Goal: Transaction & Acquisition: Purchase product/service

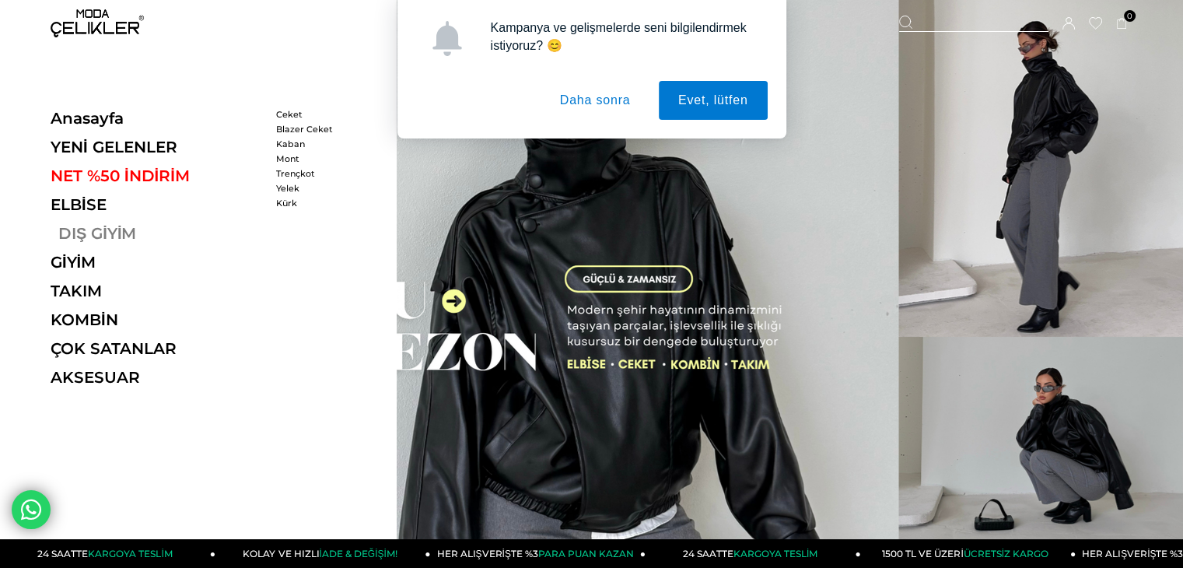
click at [122, 225] on link "DIŞ GİYİM" at bounding box center [158, 233] width 214 height 19
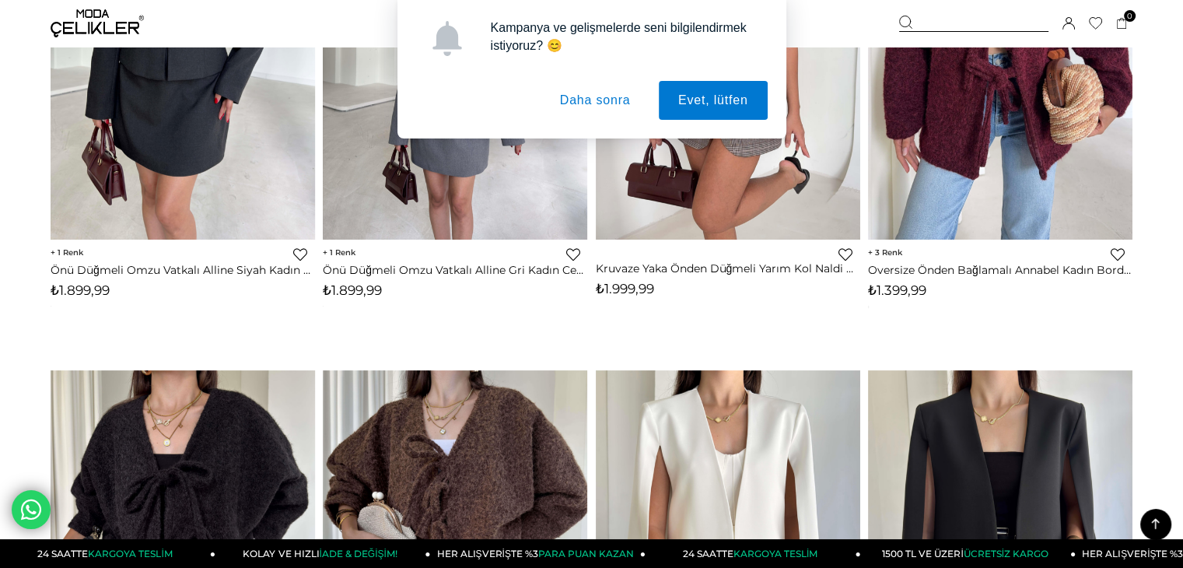
scroll to position [498, 0]
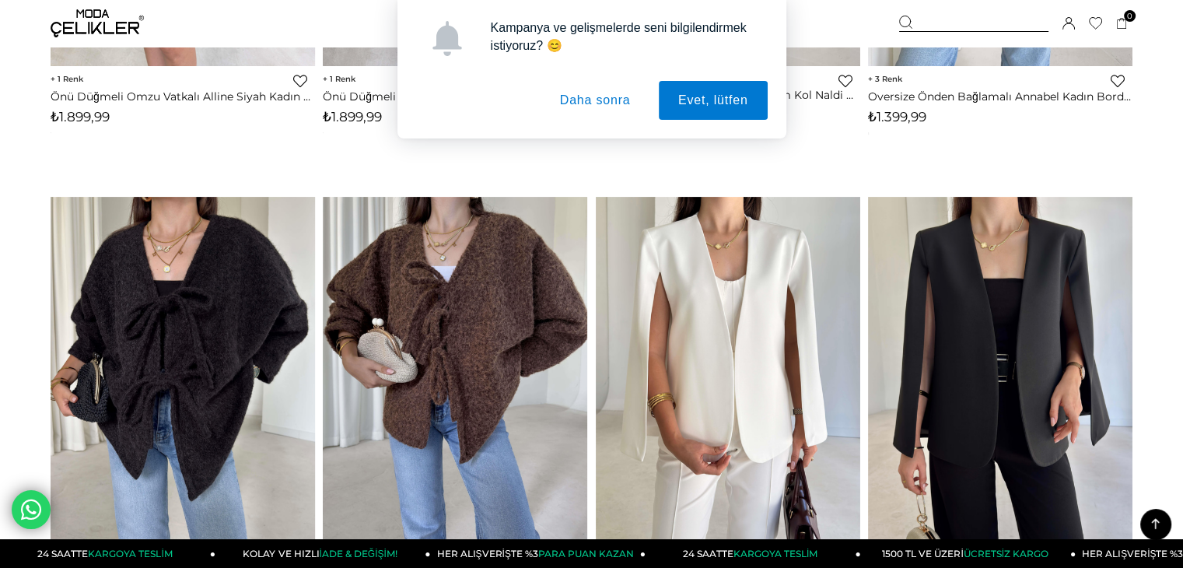
click at [593, 100] on button "Daha sonra" at bounding box center [595, 100] width 110 height 39
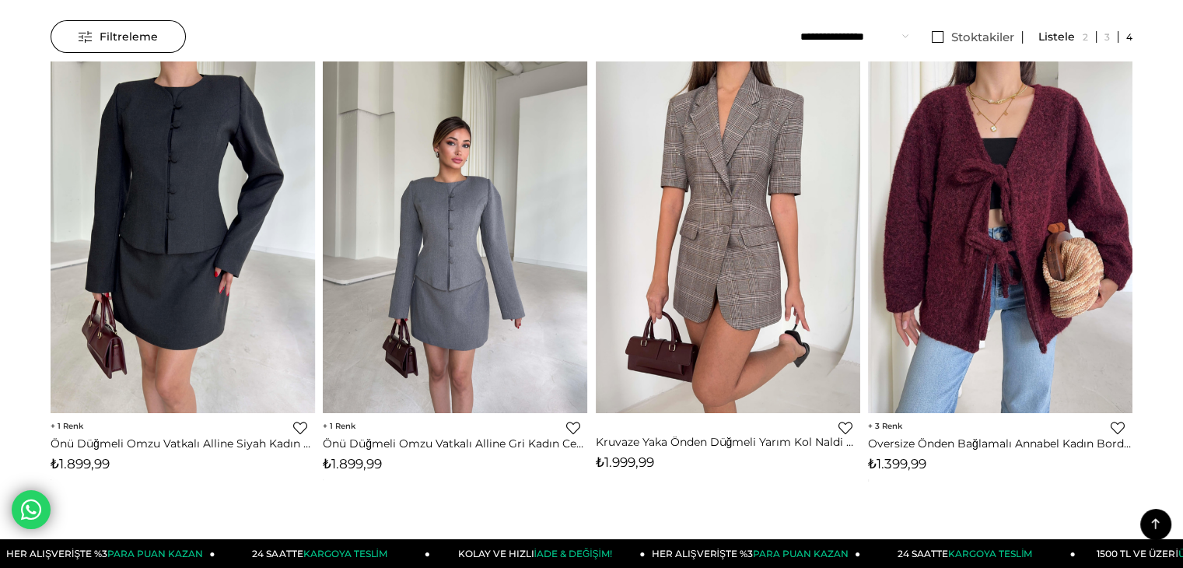
scroll to position [0, 0]
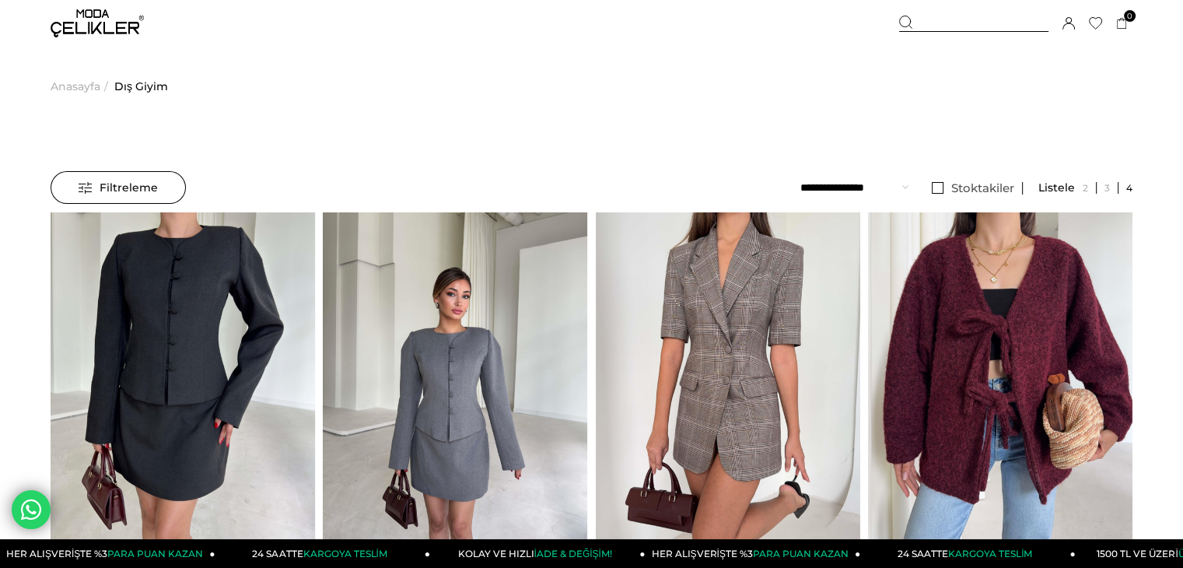
click at [93, 79] on span "Anasayfa" at bounding box center [76, 86] width 50 height 79
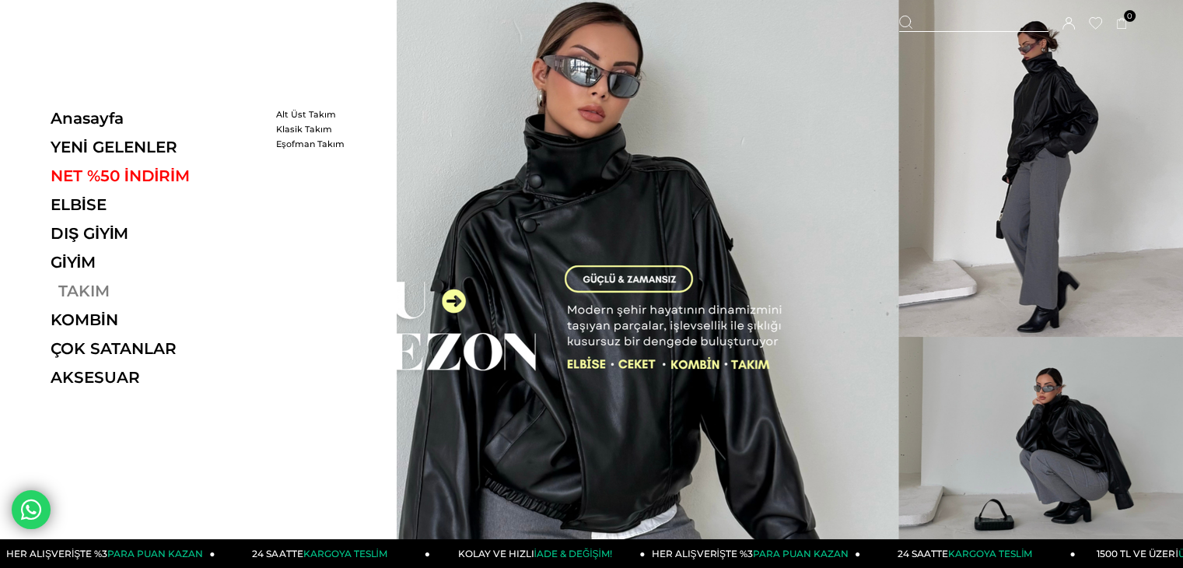
click at [73, 285] on link "TAKIM" at bounding box center [158, 290] width 214 height 19
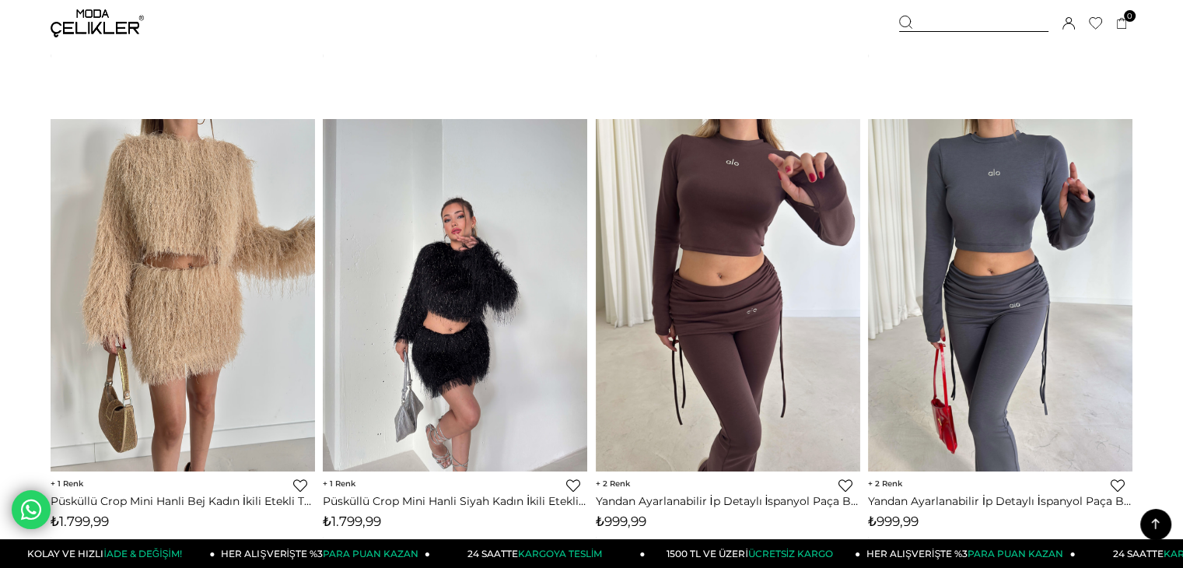
scroll to position [2022, 0]
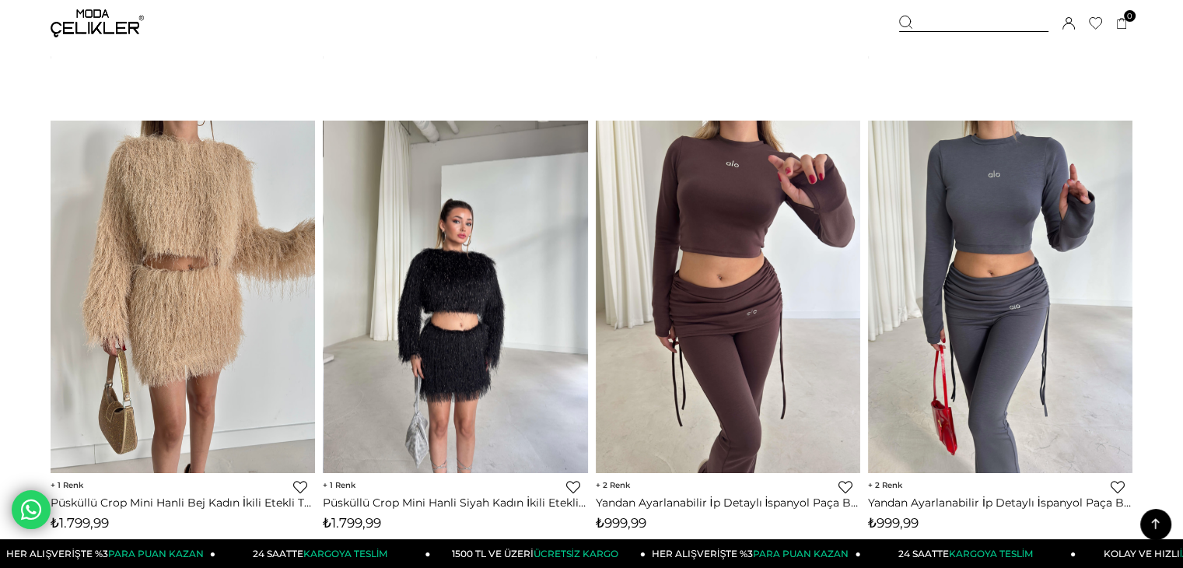
click at [529, 376] on img at bounding box center [455, 296] width 264 height 352
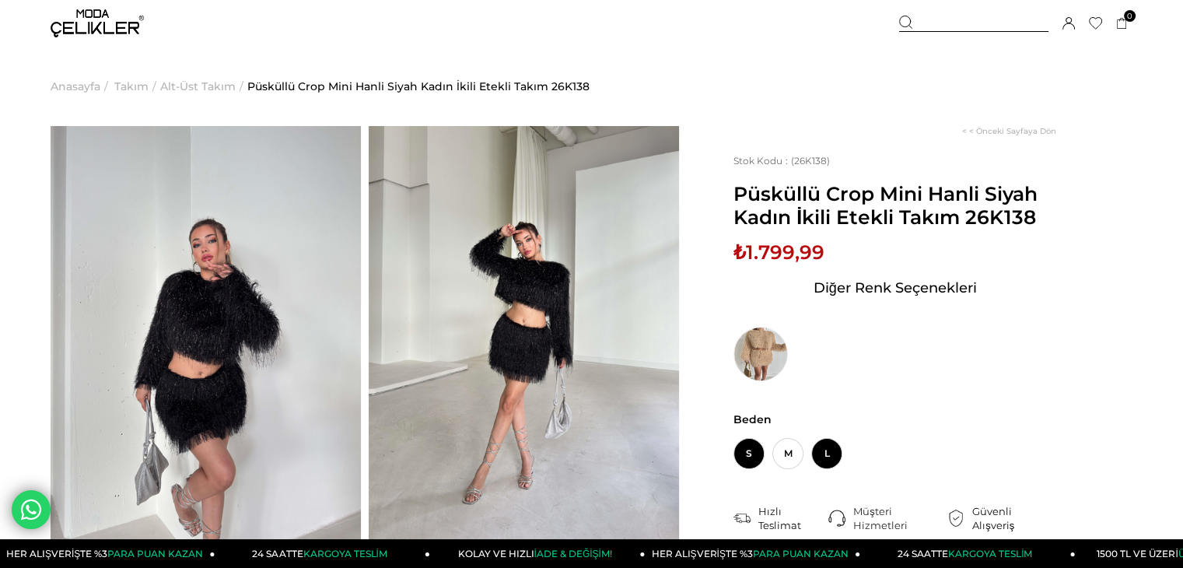
click at [820, 442] on span "L" at bounding box center [826, 453] width 31 height 31
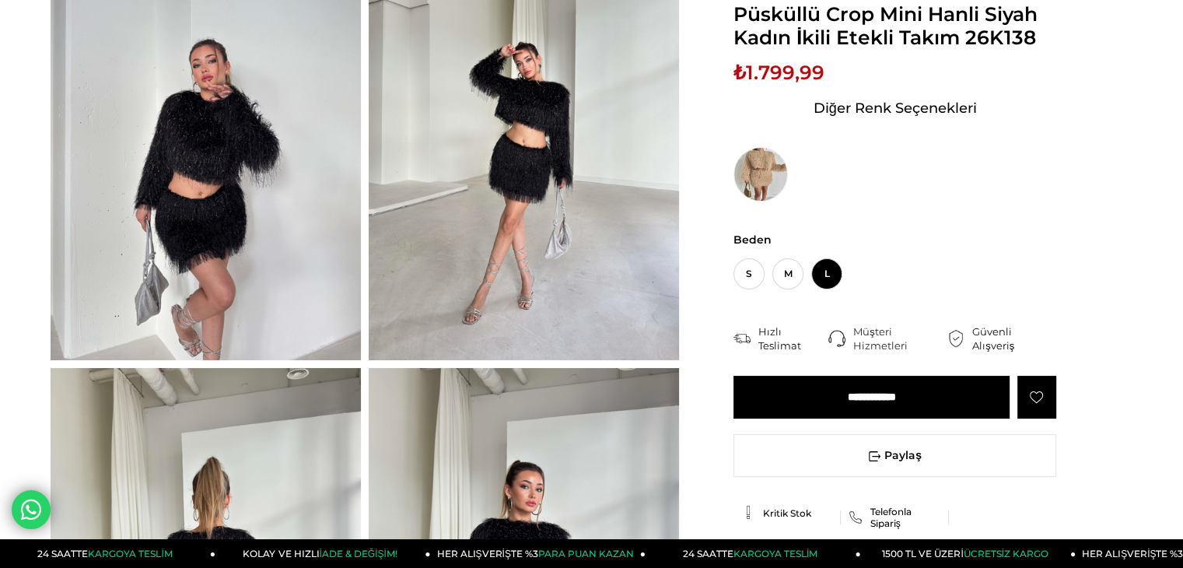
scroll to position [187, 0]
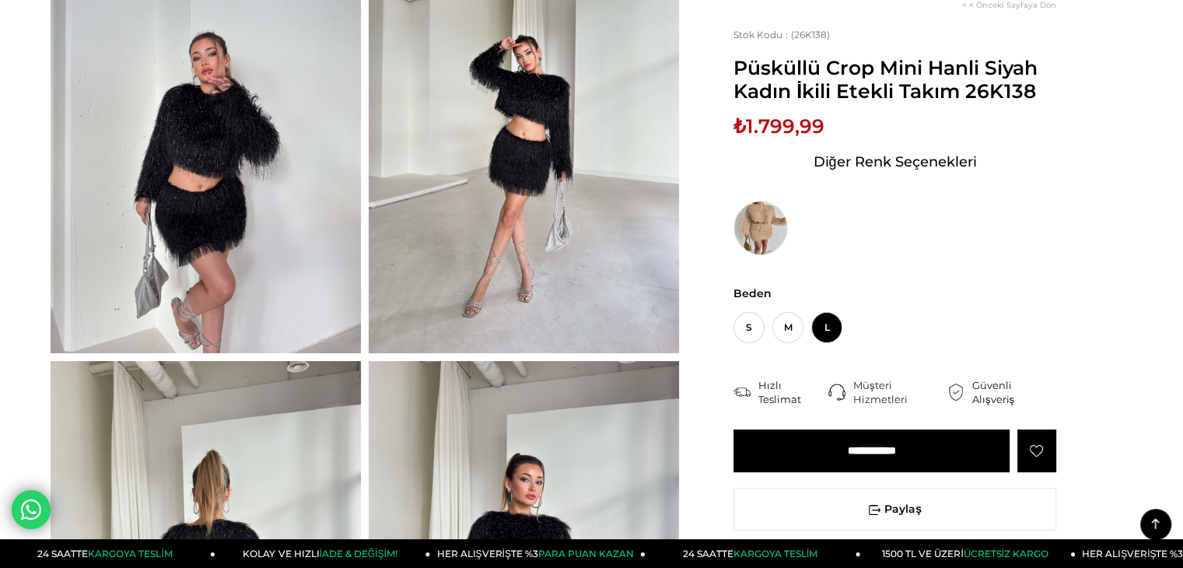
click at [905, 453] on input "**********" at bounding box center [871, 450] width 276 height 43
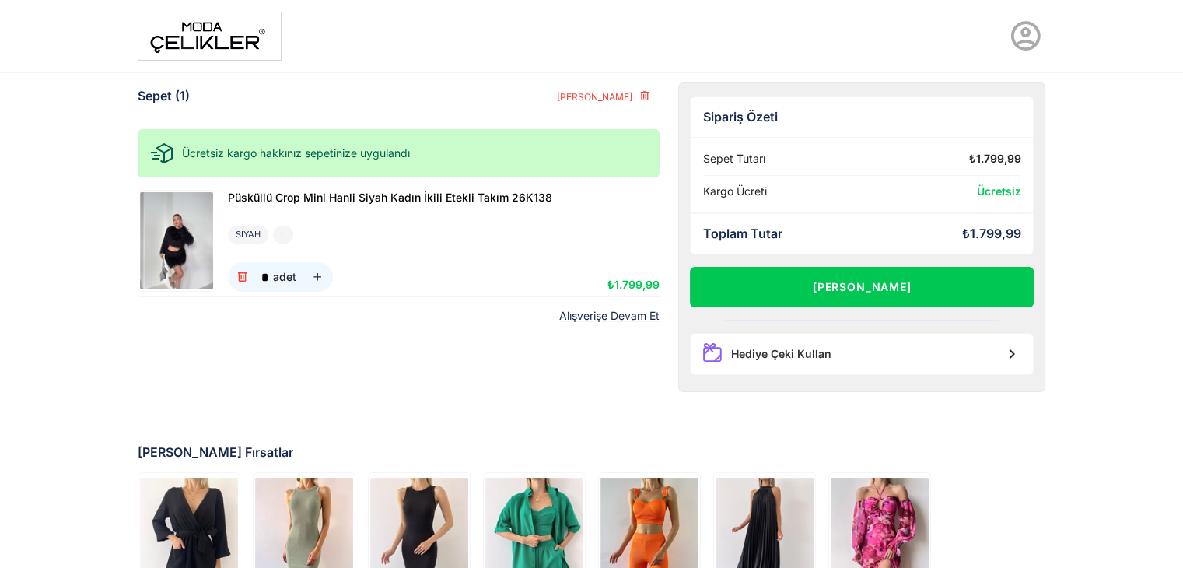
click at [631, 309] on link "Alışverişe Devam Et" at bounding box center [609, 315] width 100 height 13
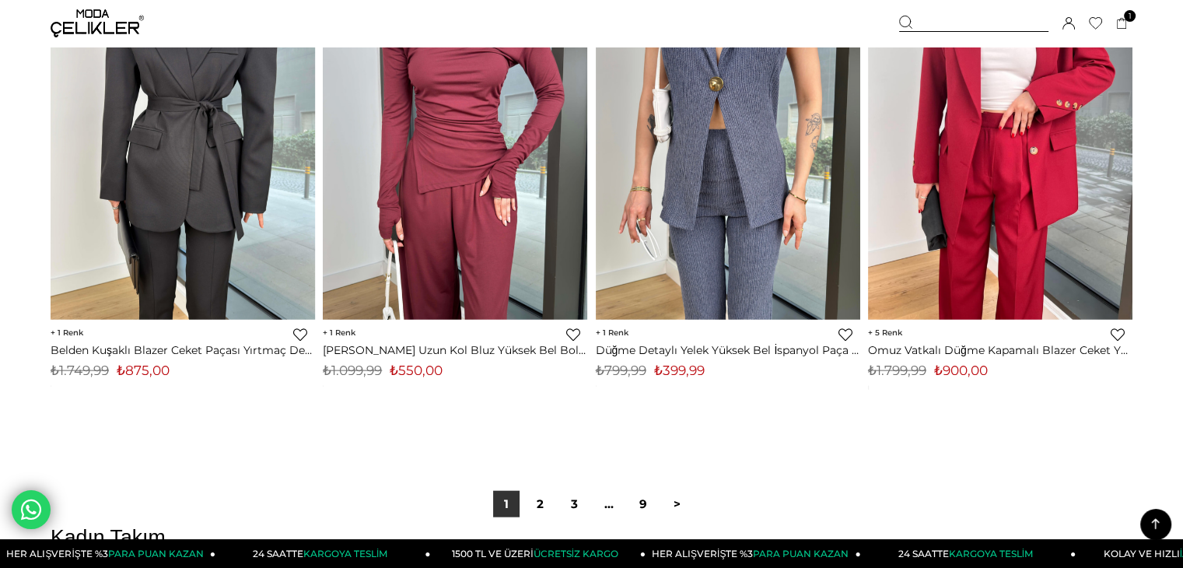
scroll to position [9543, 0]
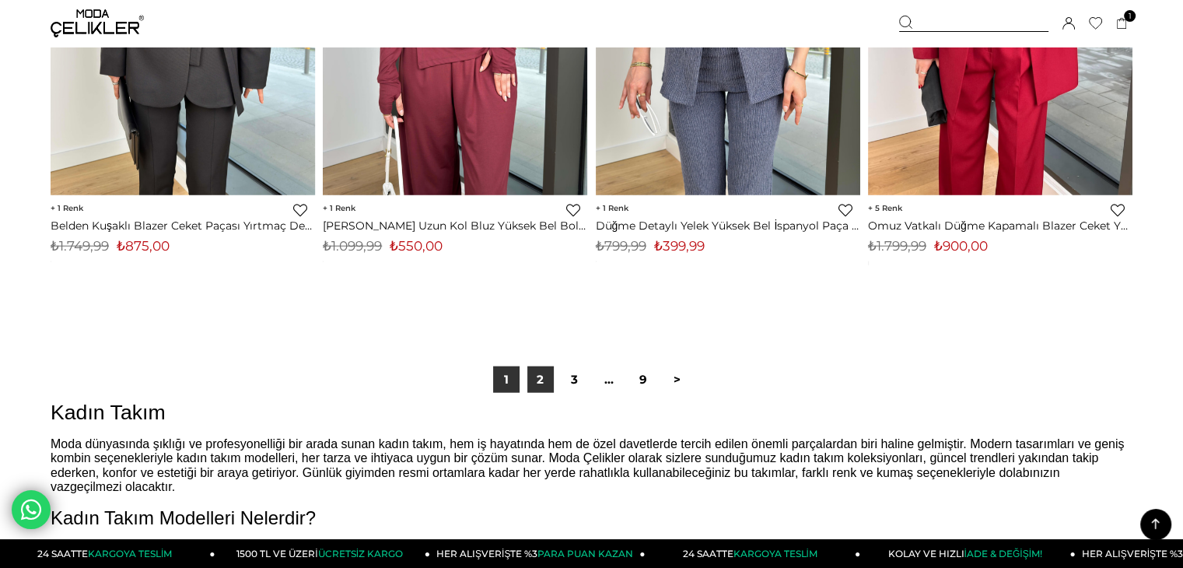
click at [543, 372] on link "2" at bounding box center [540, 379] width 26 height 26
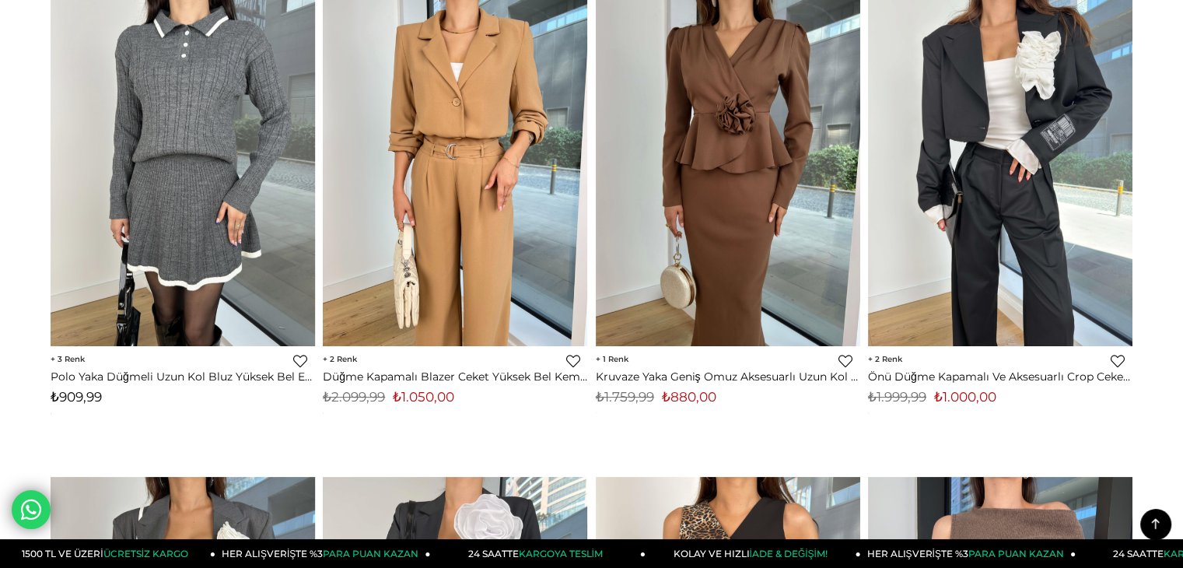
scroll to position [187, 0]
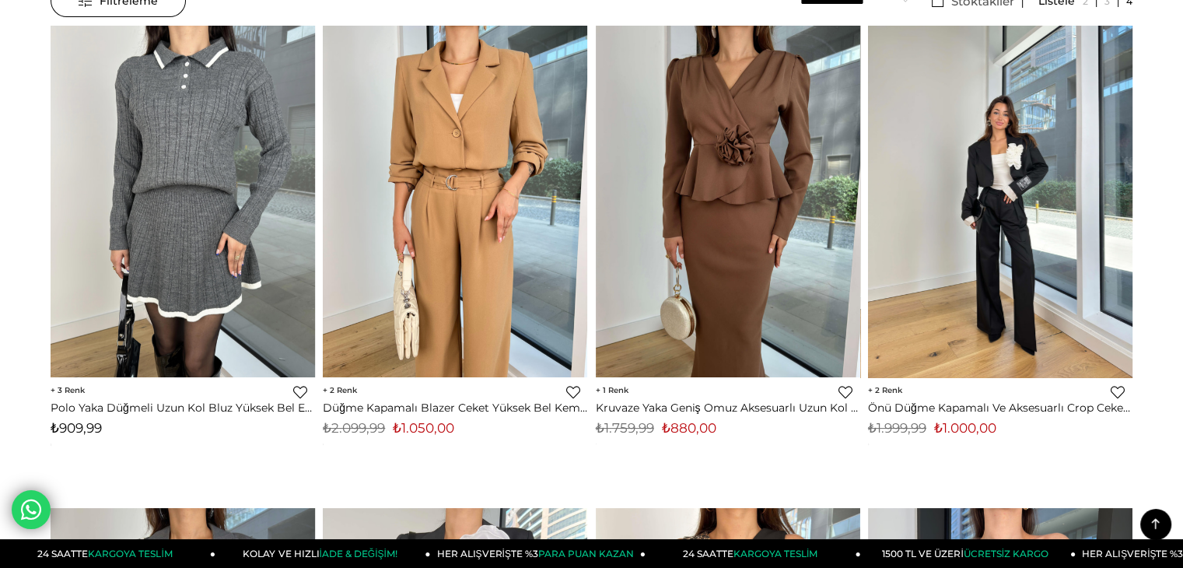
click at [1008, 250] on img at bounding box center [1000, 202] width 264 height 352
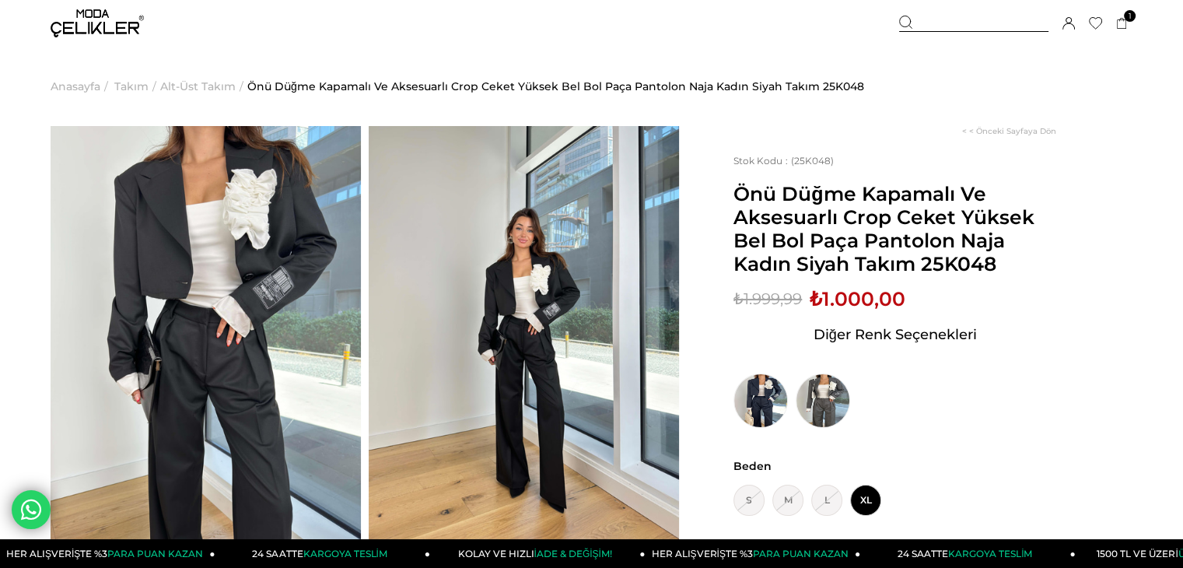
click at [868, 500] on span "XL" at bounding box center [865, 499] width 31 height 31
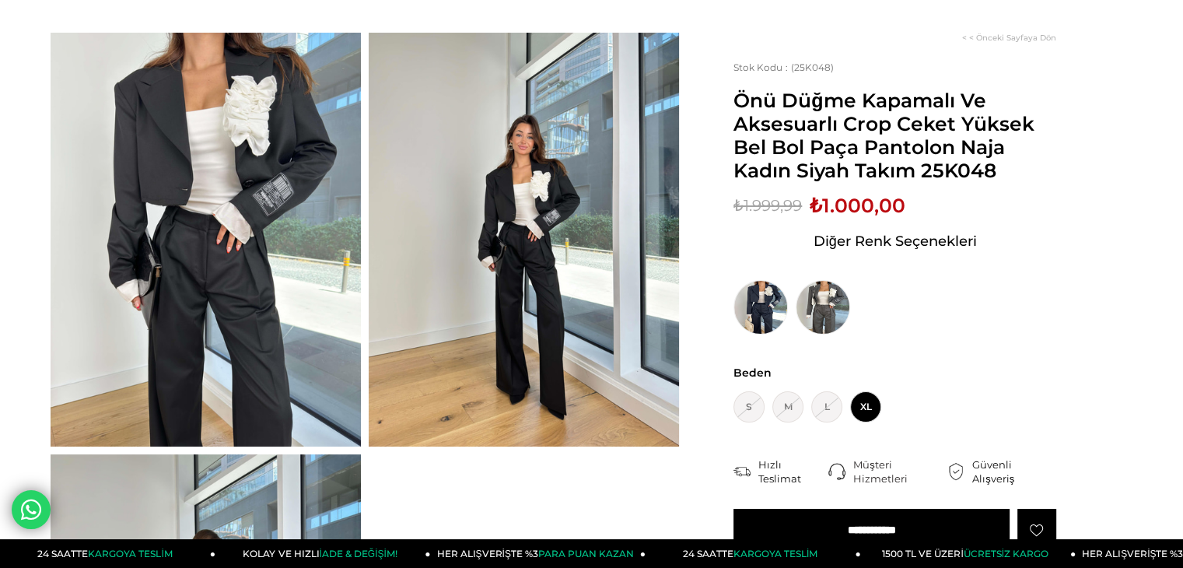
scroll to position [124, 0]
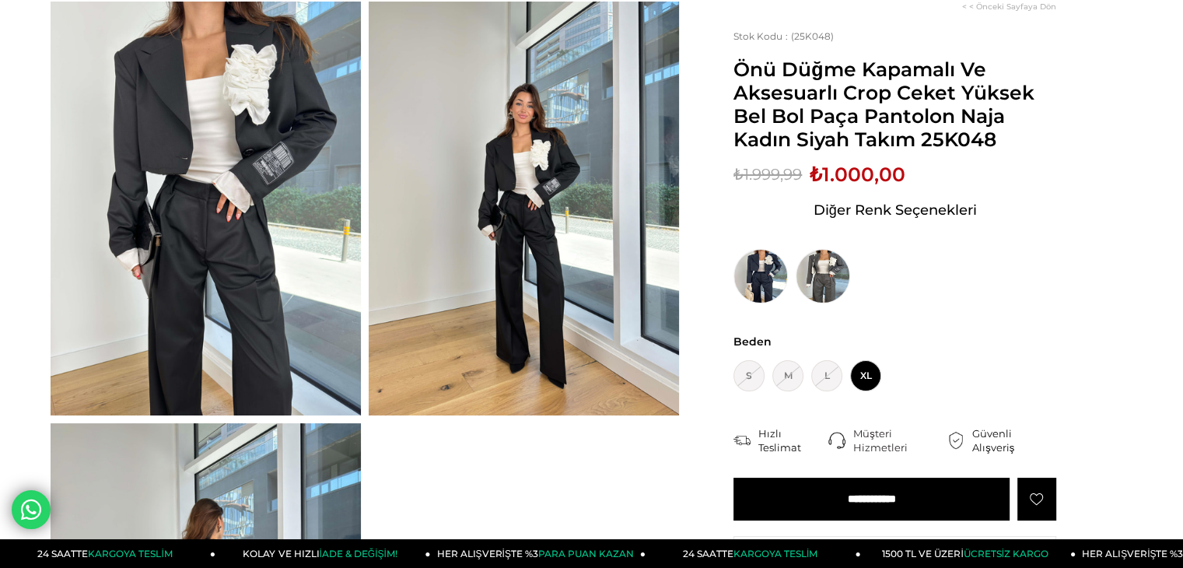
click at [905, 505] on input "**********" at bounding box center [871, 498] width 276 height 43
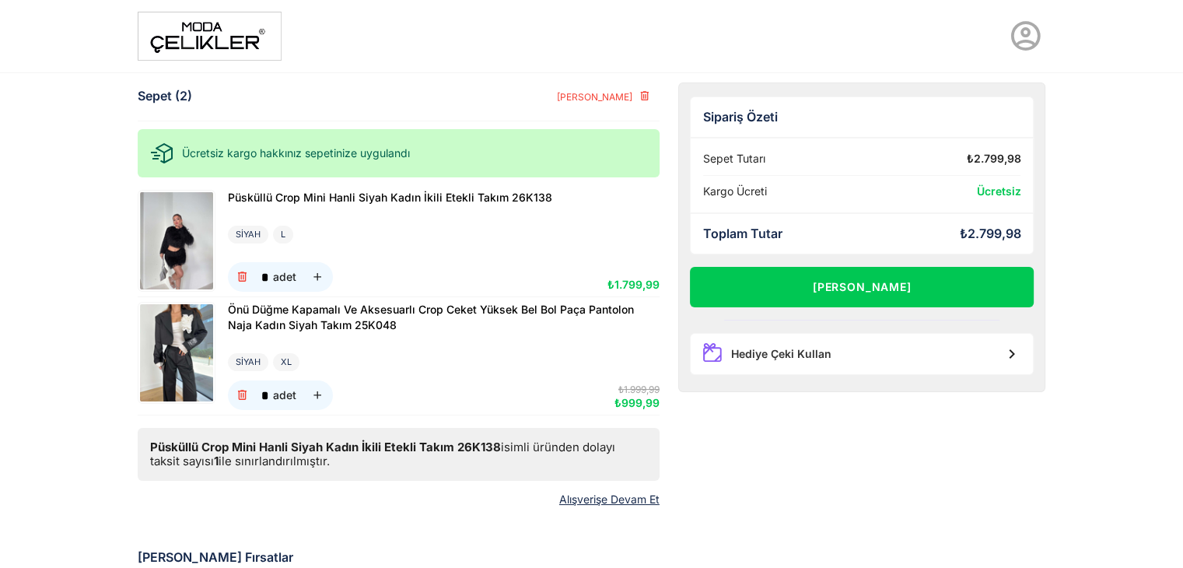
click at [570, 505] on link "Alışverişe Devam Et" at bounding box center [609, 499] width 100 height 13
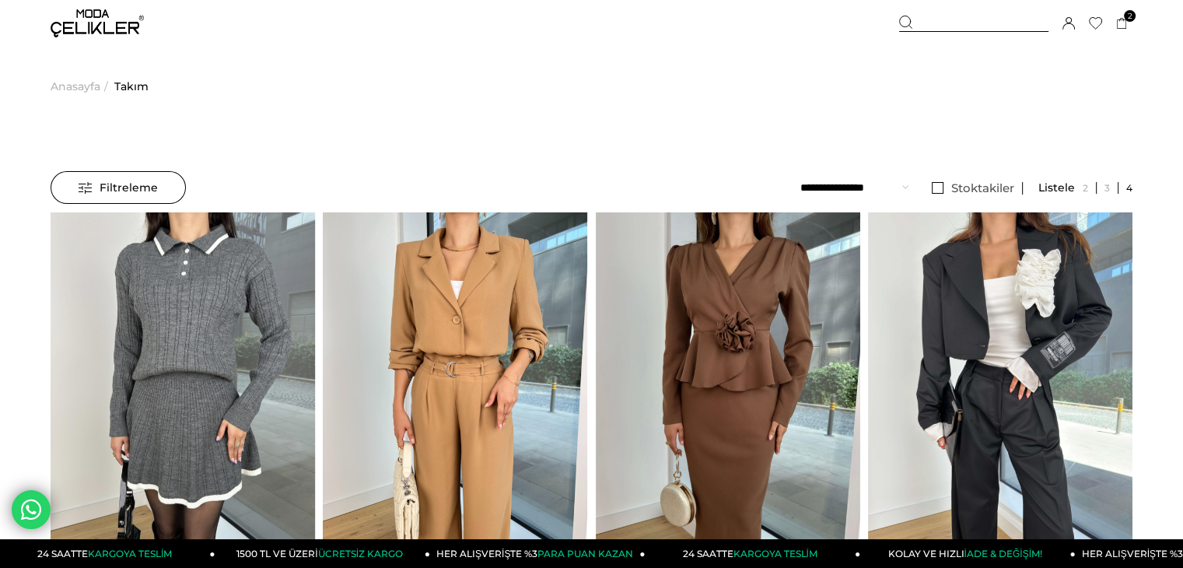
click at [77, 84] on span "Anasayfa" at bounding box center [76, 86] width 50 height 79
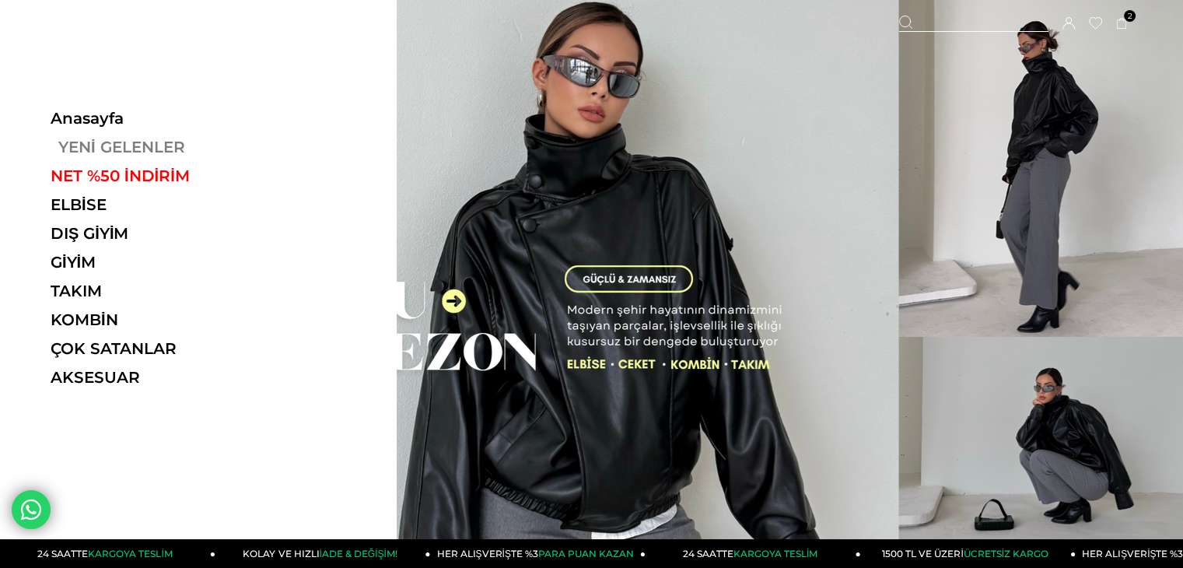
click at [135, 145] on link "YENİ GELENLER" at bounding box center [158, 147] width 214 height 19
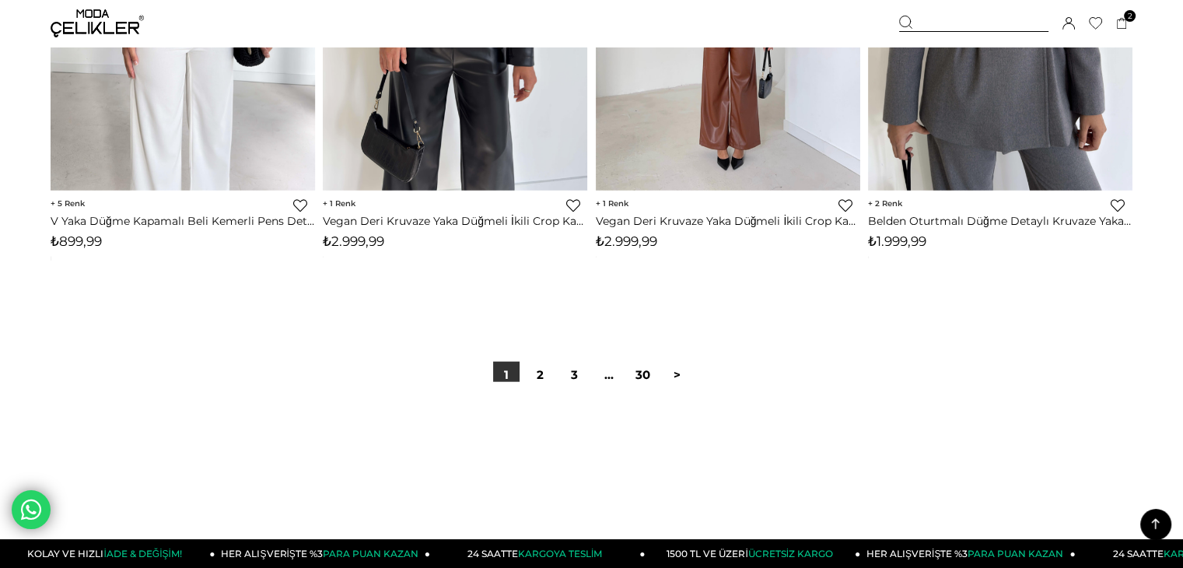
scroll to position [9548, 0]
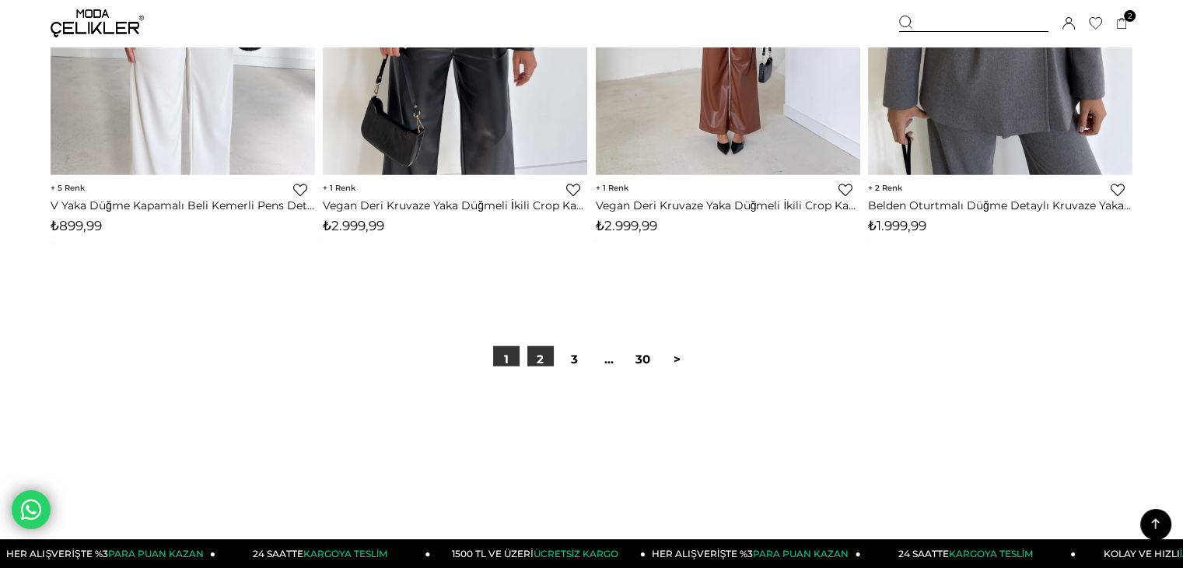
click at [540, 355] on link "2" at bounding box center [540, 359] width 26 height 26
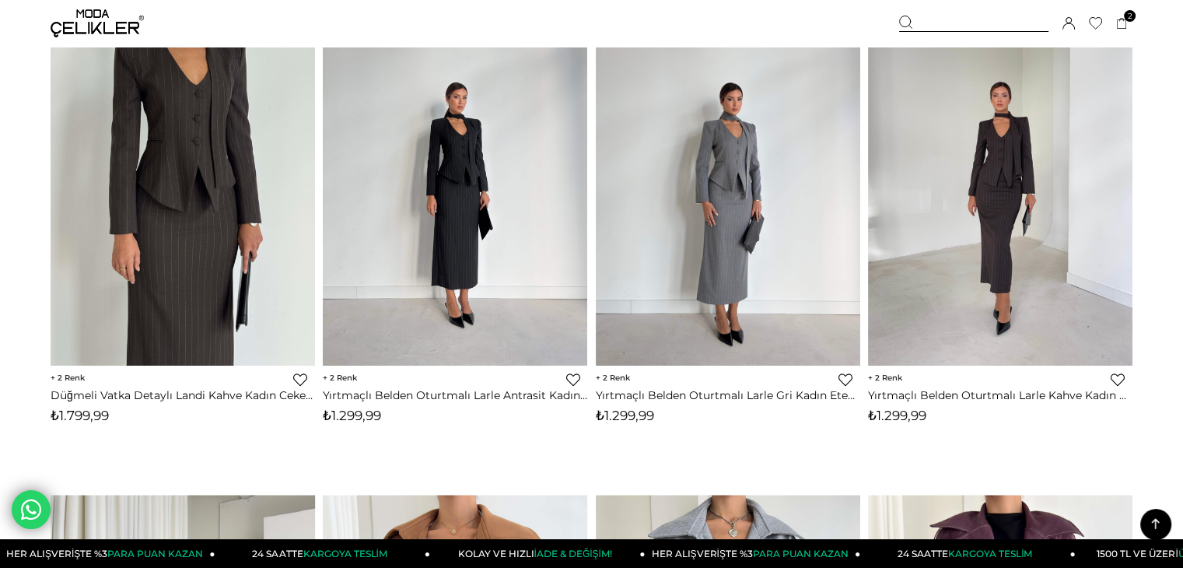
scroll to position [2146, 0]
